Goal: Use online tool/utility: Utilize a website feature to perform a specific function

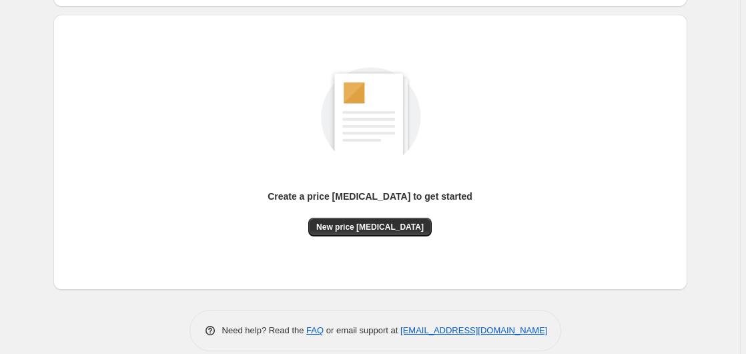
scroll to position [146, 0]
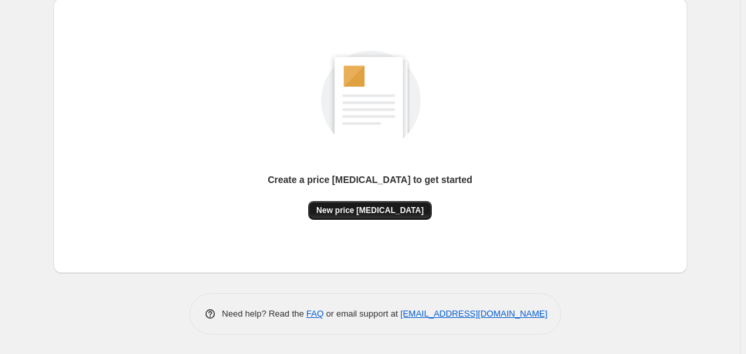
click at [371, 203] on button "New price change job" at bounding box center [370, 210] width 124 height 19
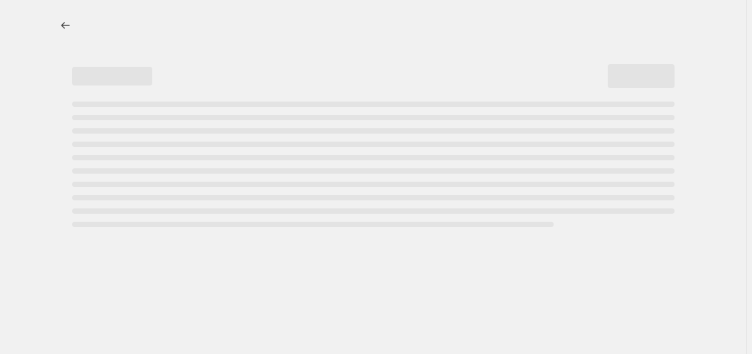
select select "percentage"
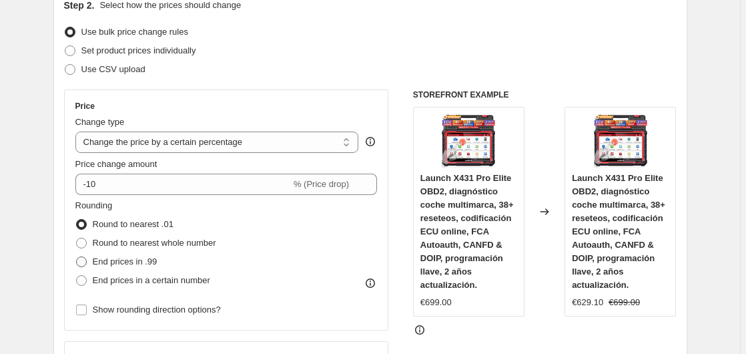
scroll to position [272, 0]
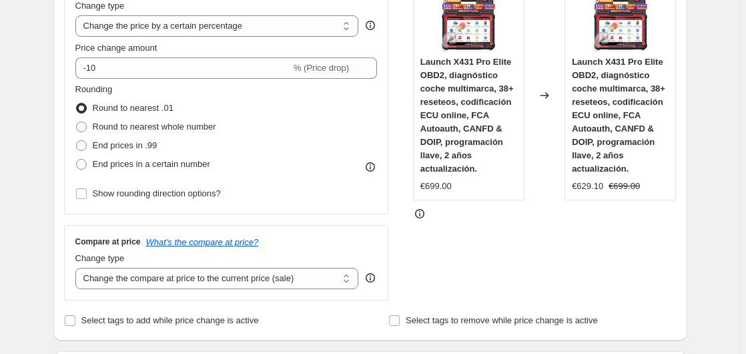
click at [144, 79] on div "Price Change type Change the price to a certain amount Change the price by a ce…" at bounding box center [226, 94] width 302 height 218
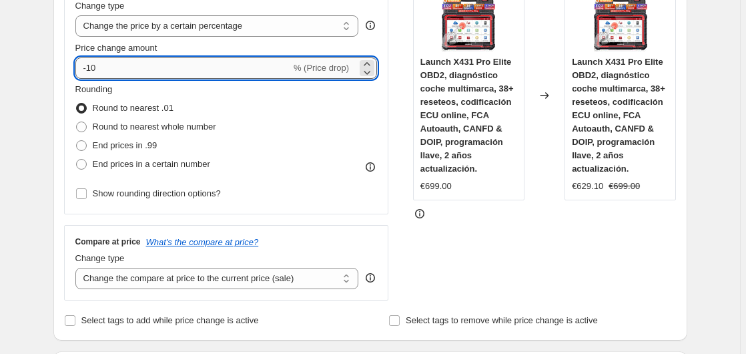
click at [150, 67] on input "-10" at bounding box center [183, 67] width 216 height 21
type input "-1"
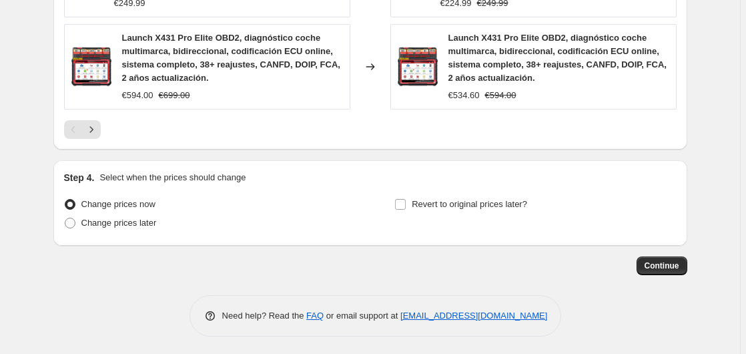
scroll to position [1096, 0]
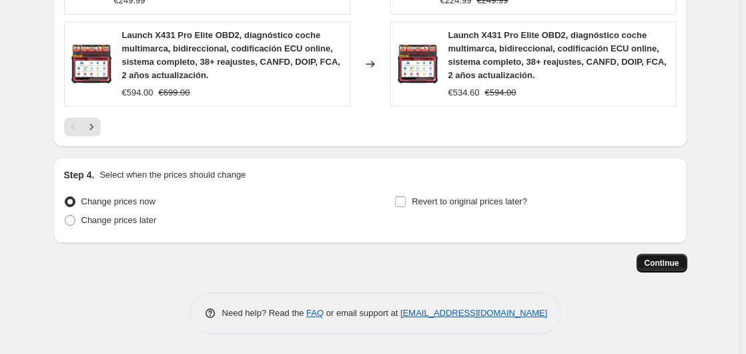
type input "-35"
click at [680, 254] on button "Continue" at bounding box center [662, 263] width 51 height 19
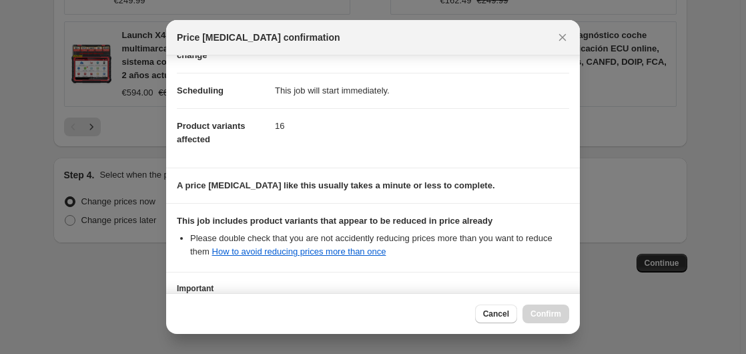
scroll to position [211, 0]
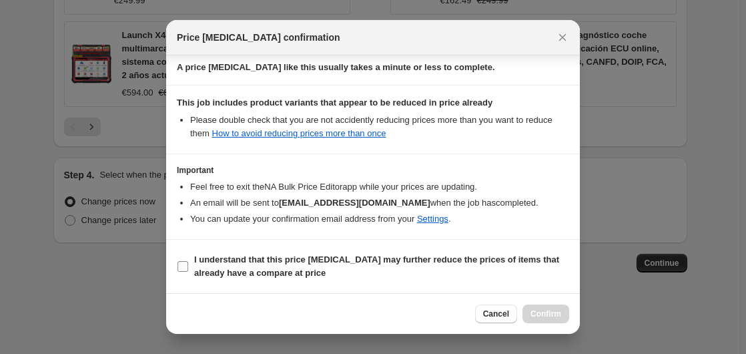
click at [216, 260] on b "I understand that this price change job may further reduce the prices of items …" at bounding box center [376, 265] width 365 height 23
click at [188, 261] on input "I understand that this price change job may further reduce the prices of items …" at bounding box center [183, 266] width 11 height 11
checkbox input "true"
click at [561, 316] on span "Confirm" at bounding box center [546, 313] width 31 height 11
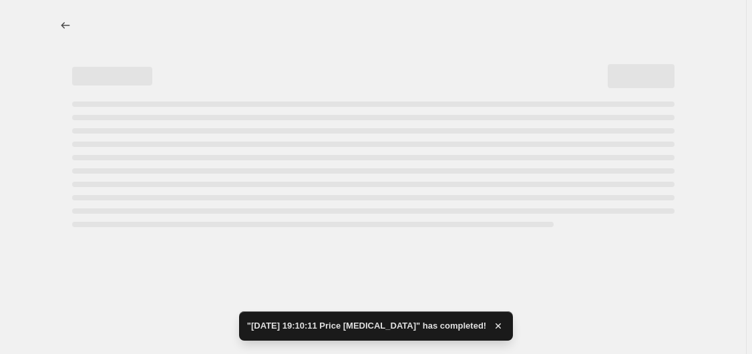
select select "percentage"
